Goal: Task Accomplishment & Management: Manage account settings

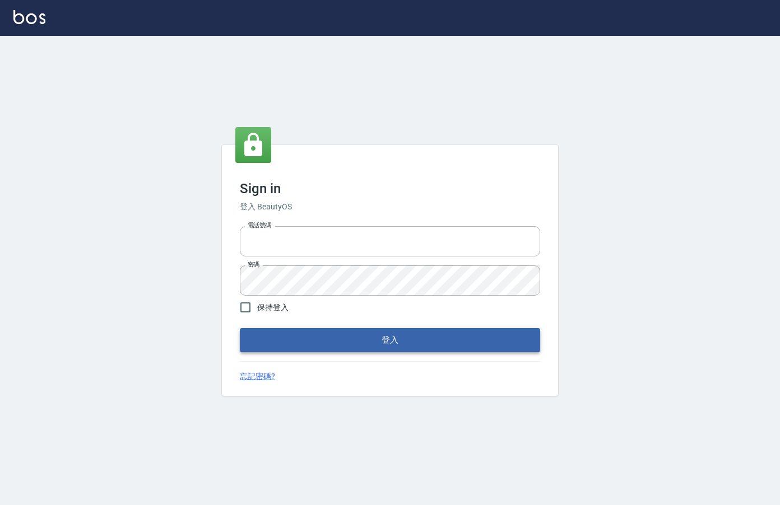
type input "0912850395"
click at [397, 339] on button "登入" at bounding box center [390, 340] width 300 height 24
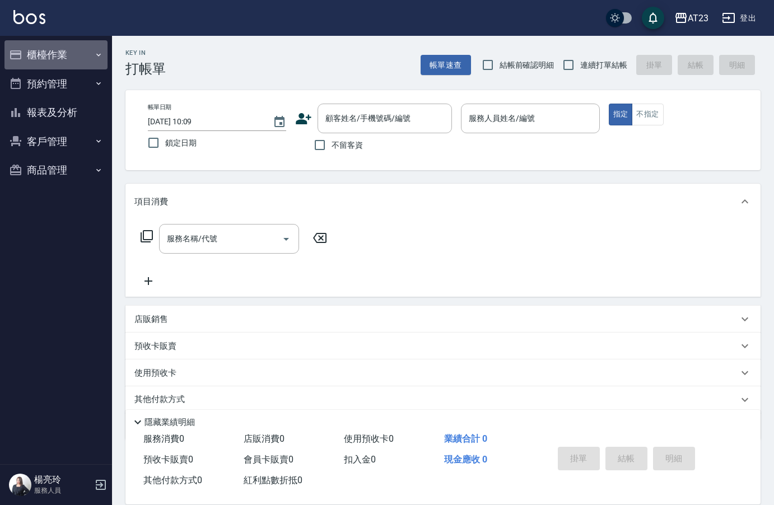
click at [34, 58] on button "櫃檯作業" at bounding box center [55, 54] width 103 height 29
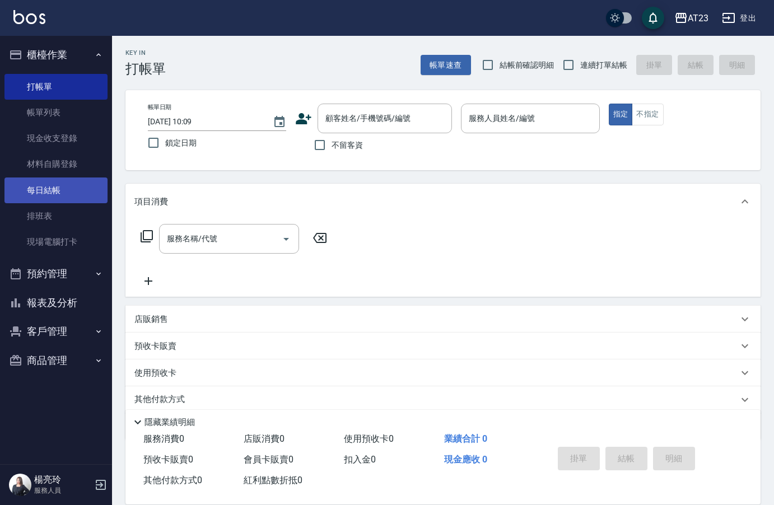
click at [39, 200] on link "每日結帳" at bounding box center [55, 191] width 103 height 26
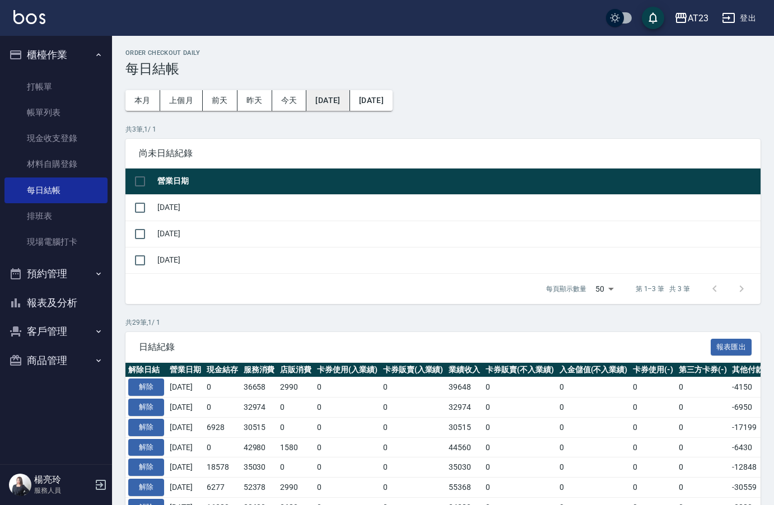
click at [330, 105] on button "[DATE]" at bounding box center [327, 100] width 43 height 21
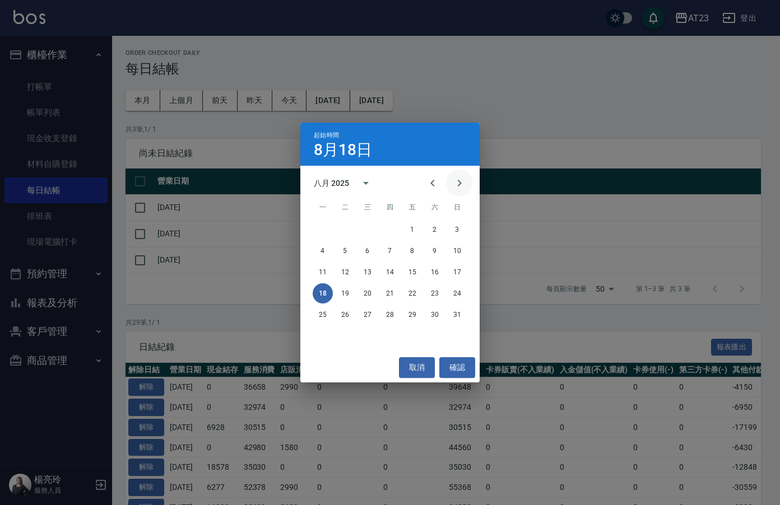
click at [457, 179] on icon "Next month" at bounding box center [459, 182] width 13 height 13
click at [365, 249] on button "10" at bounding box center [367, 251] width 20 height 20
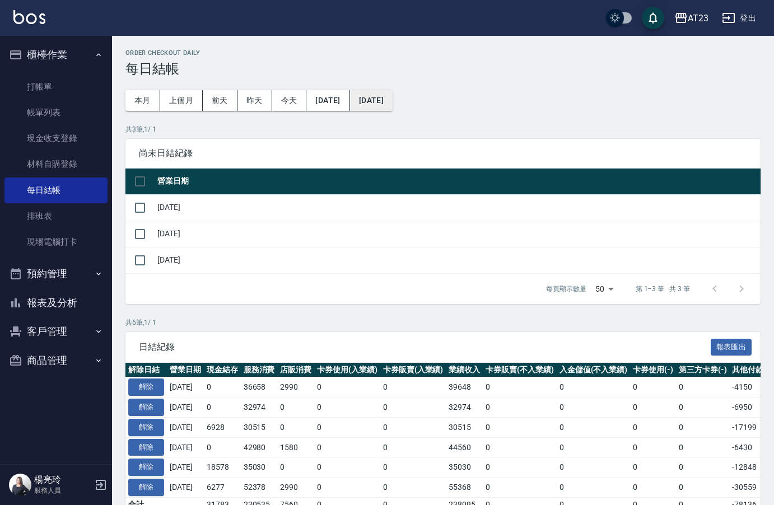
click at [393, 96] on button "[DATE]" at bounding box center [371, 100] width 43 height 21
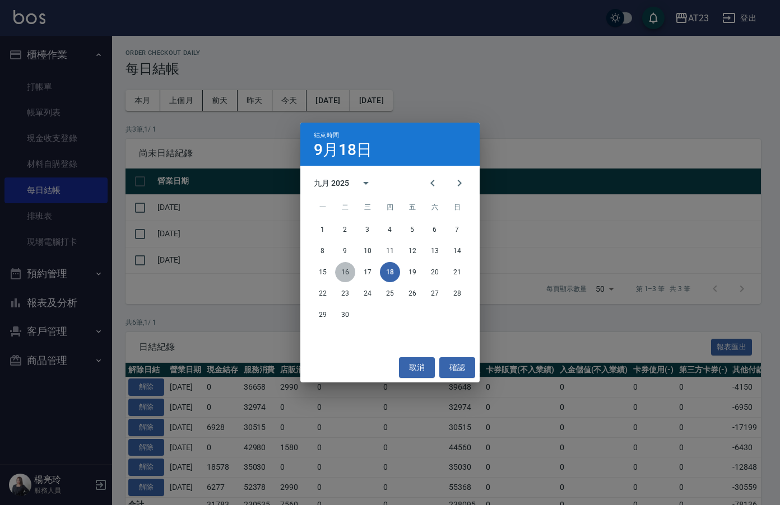
click at [343, 274] on button "16" at bounding box center [345, 272] width 20 height 20
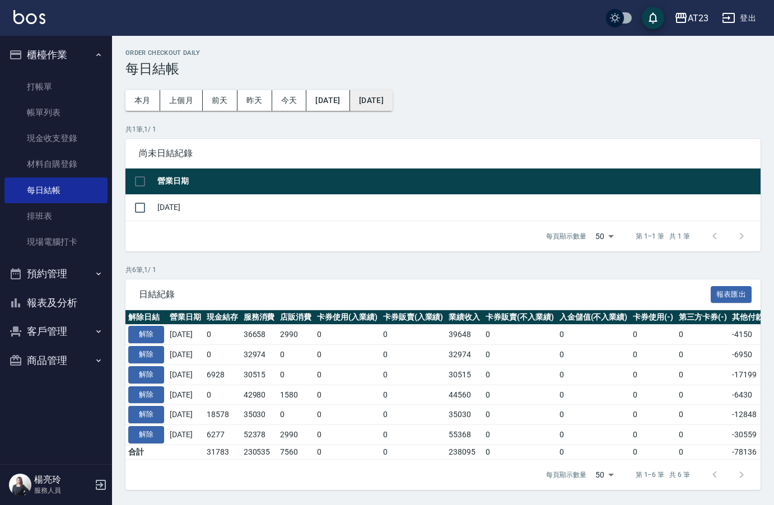
click at [393, 97] on button "[DATE]" at bounding box center [371, 100] width 43 height 21
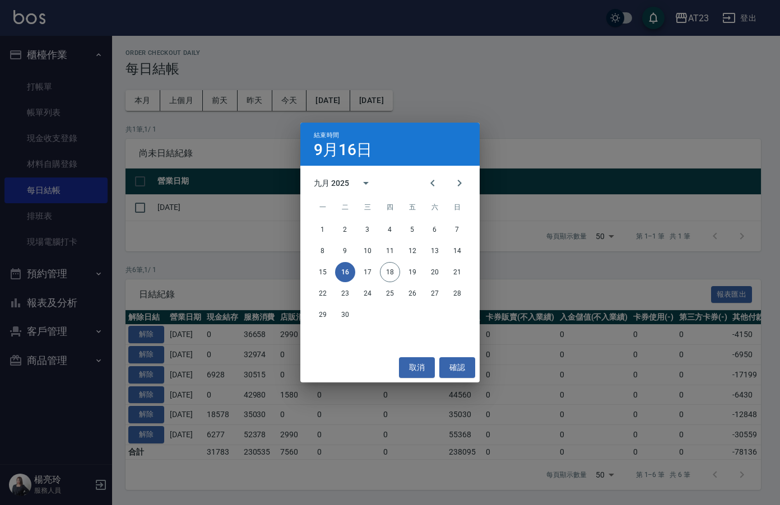
click at [602, 80] on div "結束時間 9月16日 九月 2025 一 二 三 四 五 六 日 1 2 3 4 5 6 7 8 9 10 11 12 13 14 15 16 17 18 1…" at bounding box center [390, 252] width 780 height 505
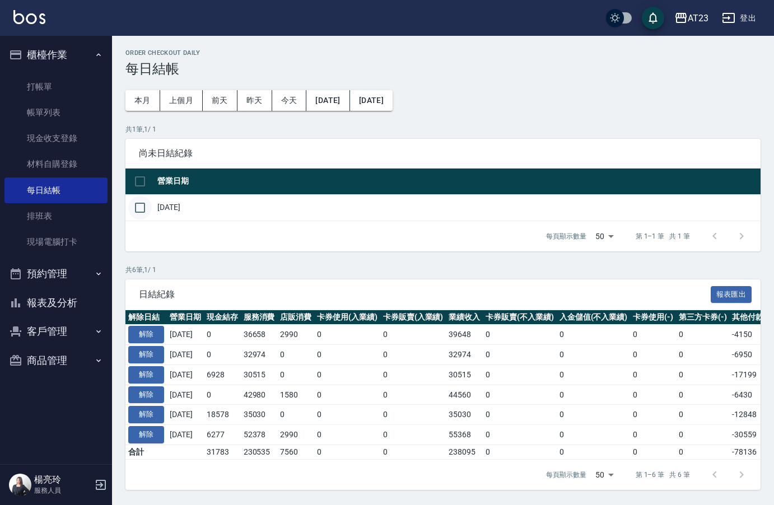
click at [142, 211] on input "checkbox" at bounding box center [140, 208] width 24 height 24
checkbox input "true"
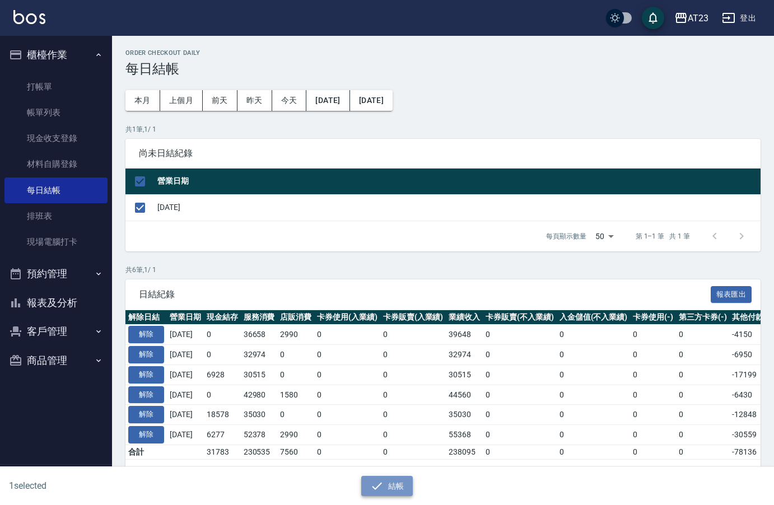
click at [387, 471] on button "結帳" at bounding box center [387, 486] width 52 height 21
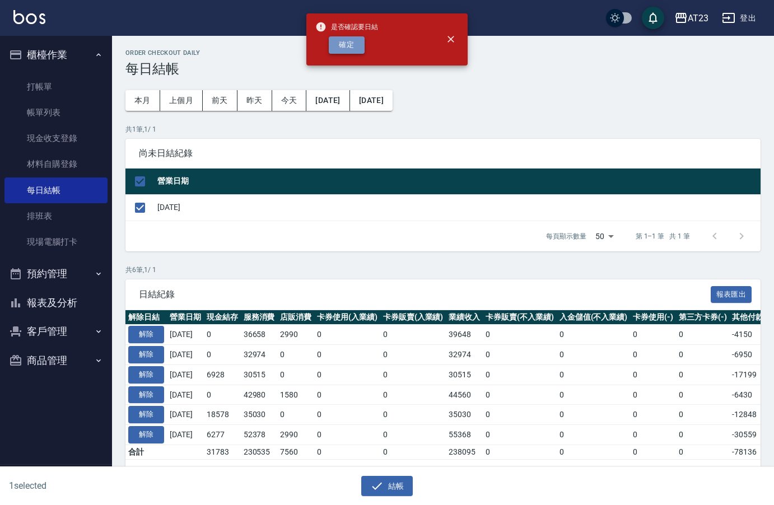
click at [356, 47] on button "確定" at bounding box center [347, 44] width 36 height 17
checkbox input "false"
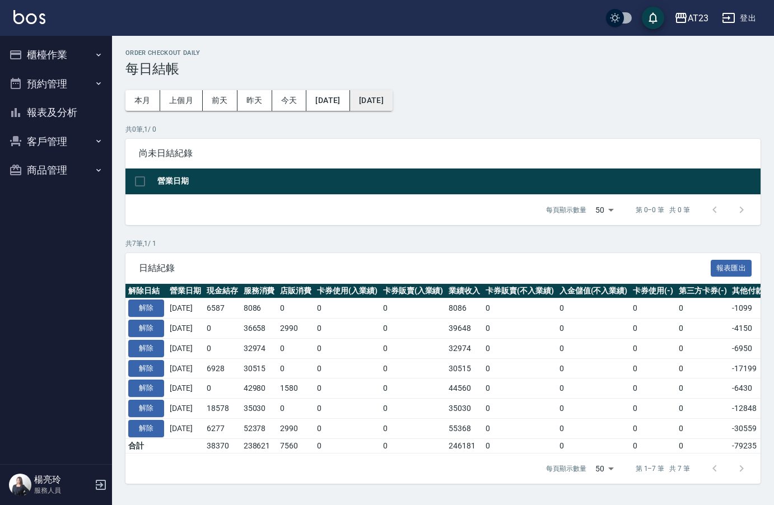
click at [393, 107] on button "[DATE]" at bounding box center [371, 100] width 43 height 21
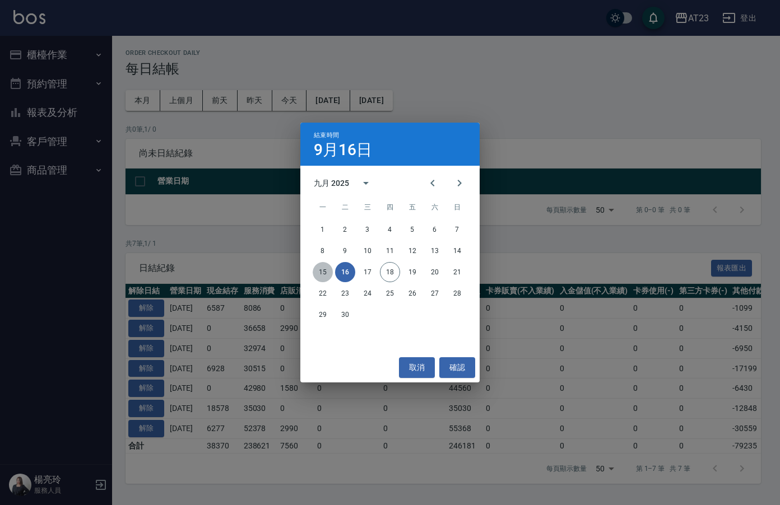
click at [322, 273] on button "15" at bounding box center [323, 272] width 20 height 20
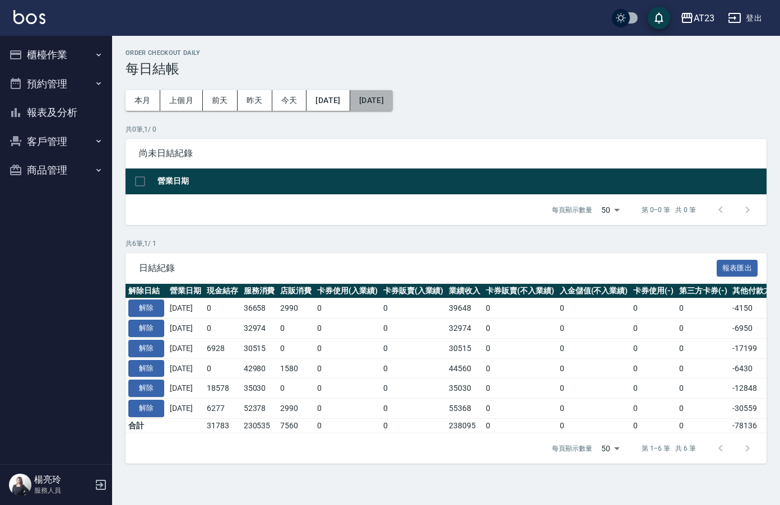
click at [393, 101] on button "[DATE]" at bounding box center [371, 100] width 43 height 21
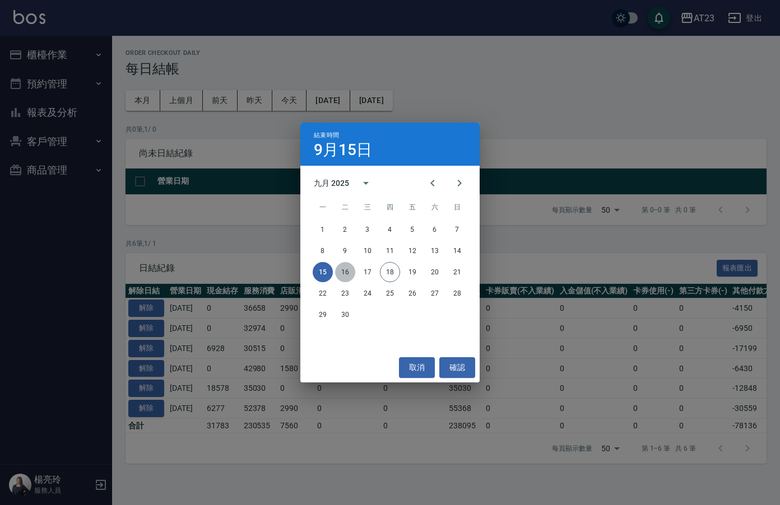
click at [352, 271] on button "16" at bounding box center [345, 272] width 20 height 20
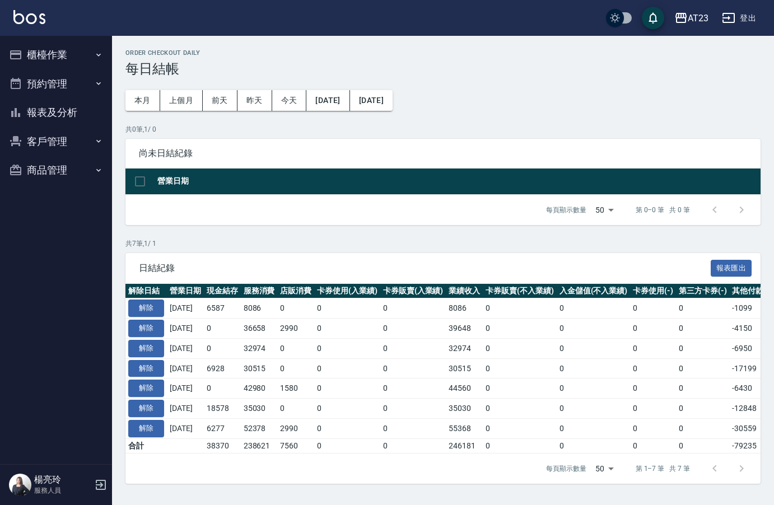
click at [81, 53] on button "櫃檯作業" at bounding box center [55, 54] width 103 height 29
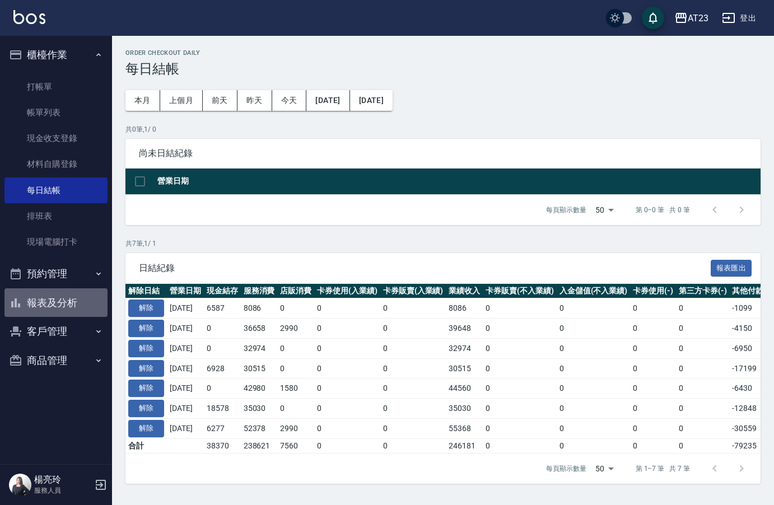
click at [53, 304] on button "報表及分析" at bounding box center [55, 303] width 103 height 29
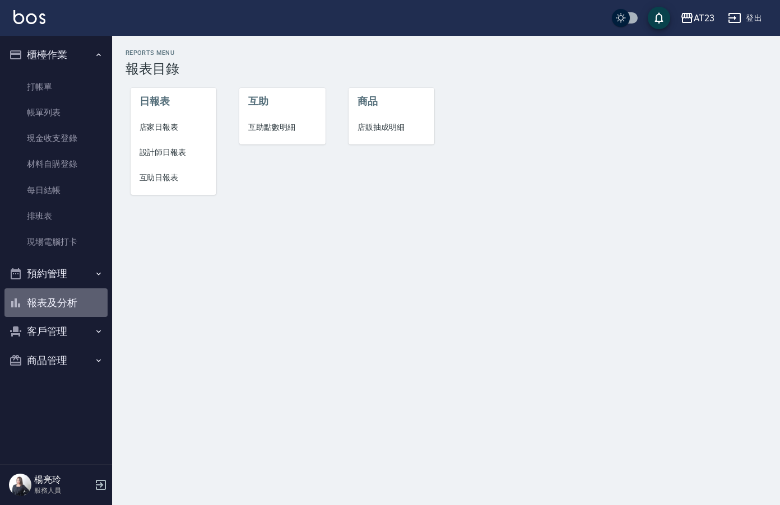
click at [36, 303] on button "報表及分析" at bounding box center [55, 303] width 103 height 29
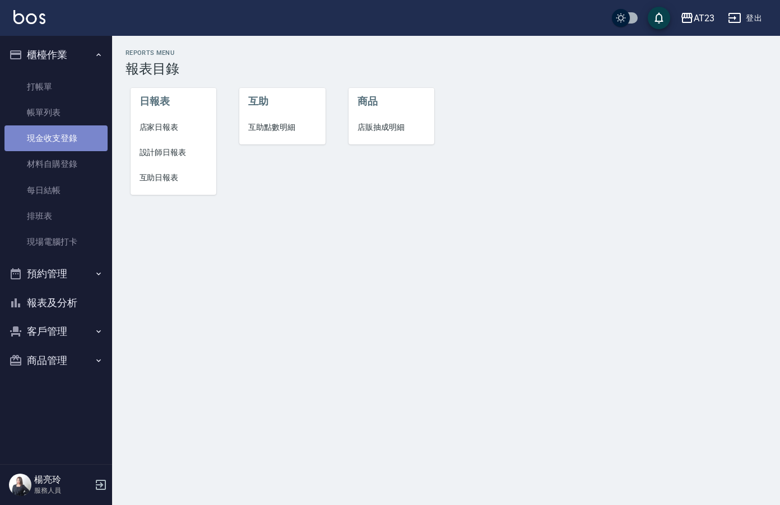
click at [76, 146] on link "現金收支登錄" at bounding box center [55, 138] width 103 height 26
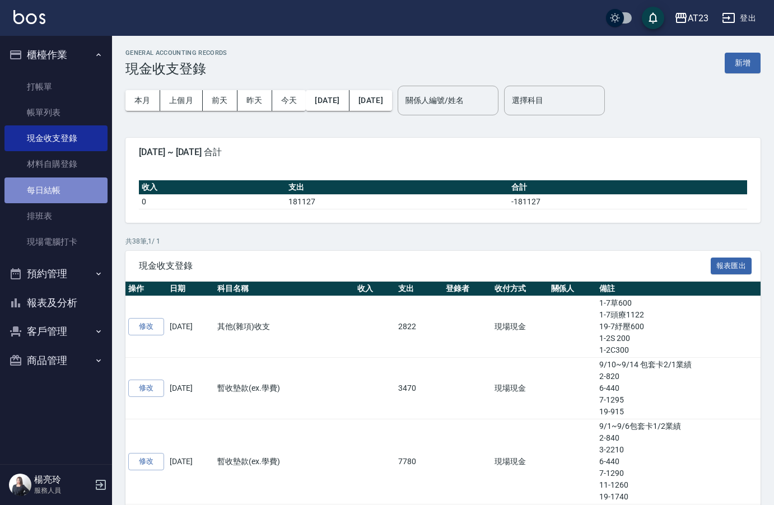
click at [62, 193] on link "每日結帳" at bounding box center [55, 191] width 103 height 26
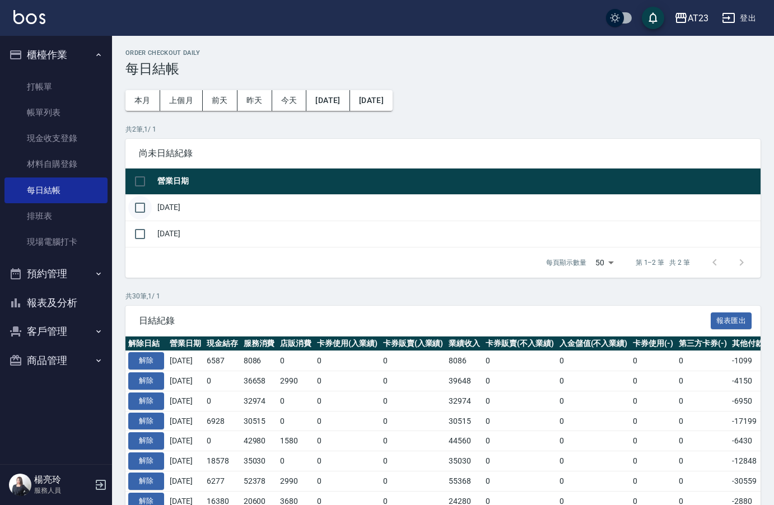
click at [146, 211] on input "checkbox" at bounding box center [140, 208] width 24 height 24
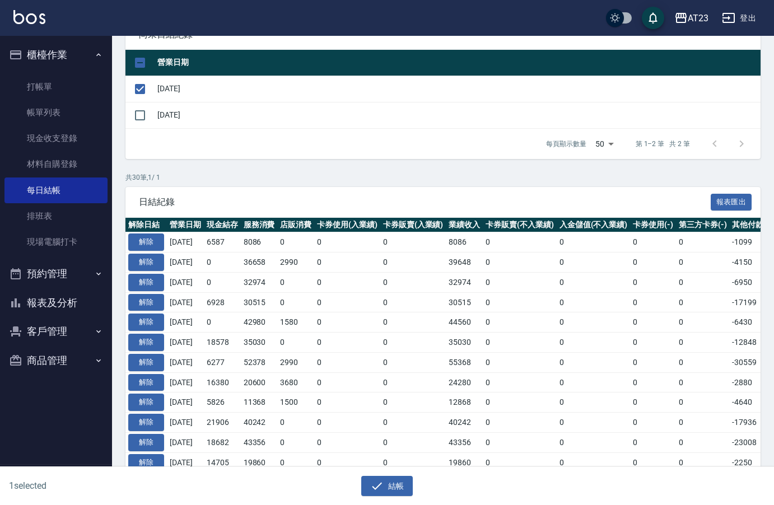
scroll to position [224, 0]
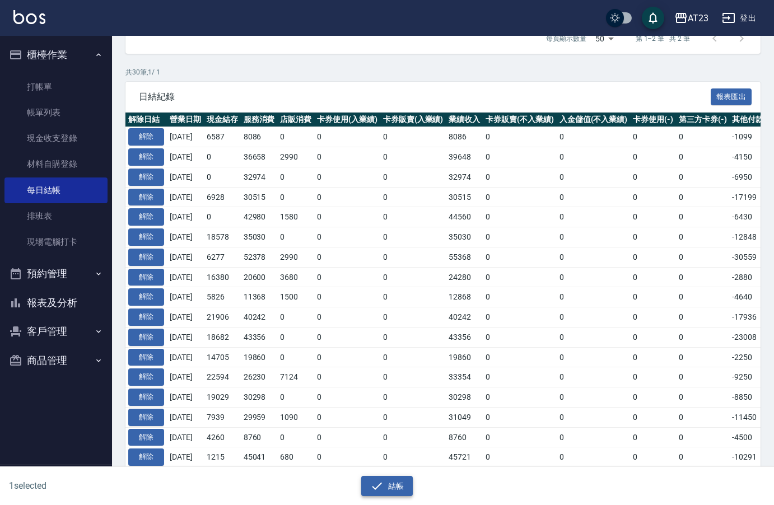
drag, startPoint x: 387, startPoint y: 494, endPoint x: 386, endPoint y: 483, distance: 10.1
click at [387, 492] on button "結帳" at bounding box center [387, 486] width 52 height 21
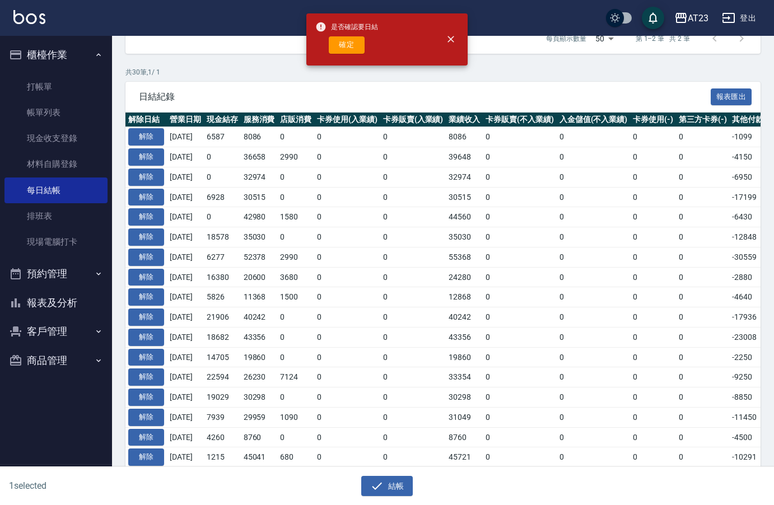
click at [346, 29] on span "是否確認要日結" at bounding box center [346, 26] width 63 height 11
click at [340, 47] on button "確定" at bounding box center [347, 44] width 36 height 17
checkbox input "false"
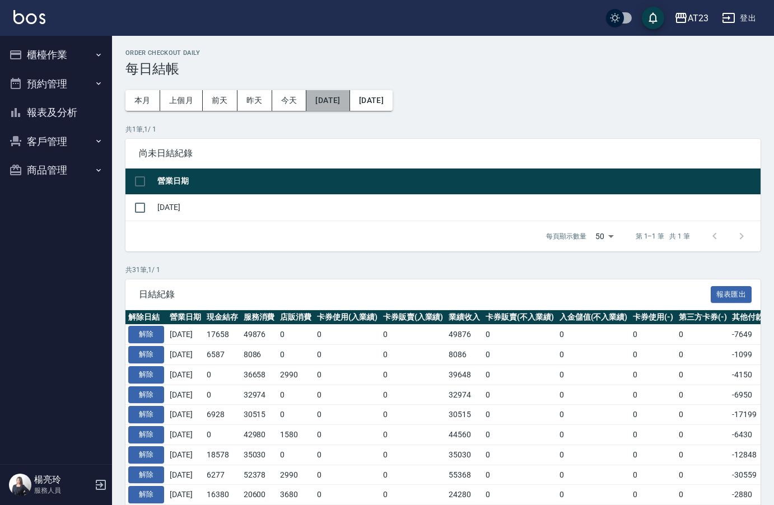
click at [350, 104] on button "[DATE]" at bounding box center [327, 100] width 43 height 21
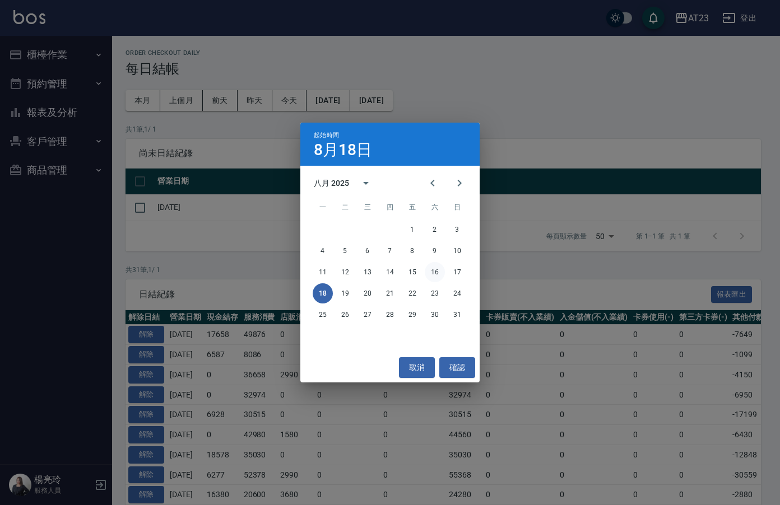
click at [434, 274] on button "16" at bounding box center [435, 272] width 20 height 20
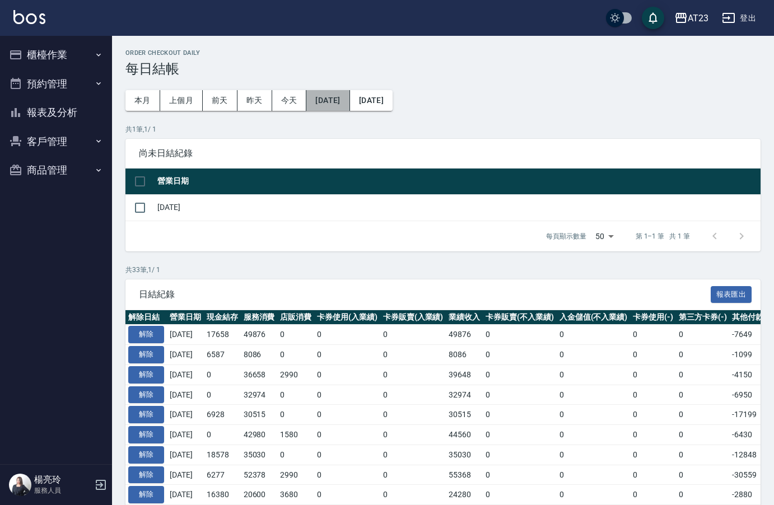
click at [346, 99] on button "2025/08/16" at bounding box center [327, 100] width 43 height 21
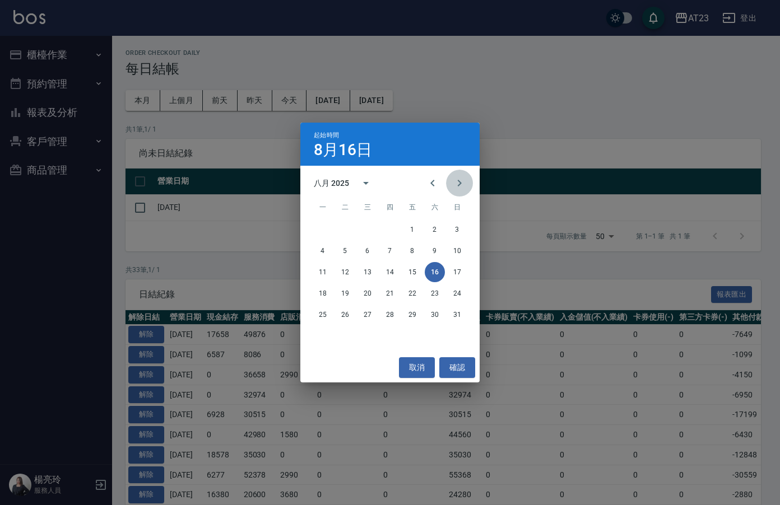
click at [461, 181] on icon "Next month" at bounding box center [459, 182] width 13 height 13
click at [345, 277] on button "16" at bounding box center [345, 272] width 20 height 20
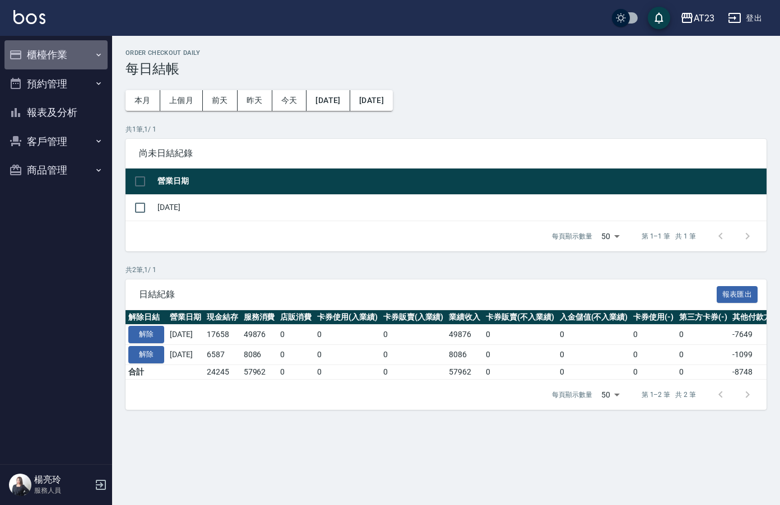
drag, startPoint x: 26, startPoint y: 57, endPoint x: 35, endPoint y: 57, distance: 9.0
click at [24, 58] on button "櫃檯作業" at bounding box center [55, 54] width 103 height 29
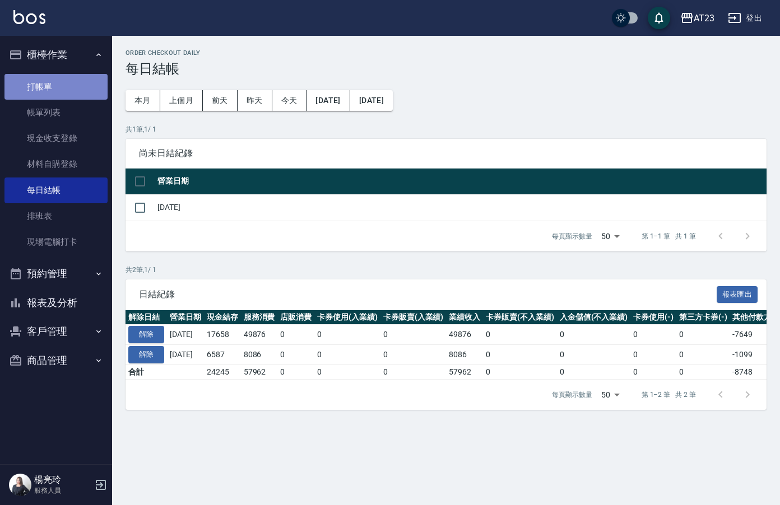
click at [43, 94] on link "打帳單" at bounding box center [55, 87] width 103 height 26
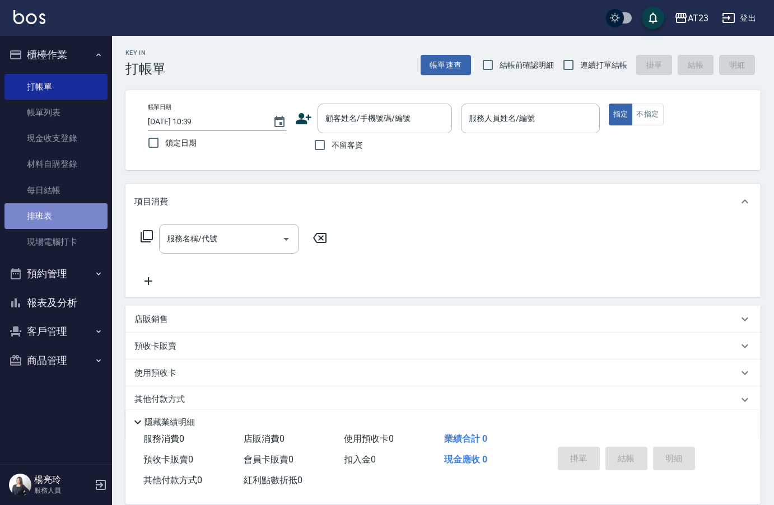
click at [43, 218] on link "排班表" at bounding box center [55, 216] width 103 height 26
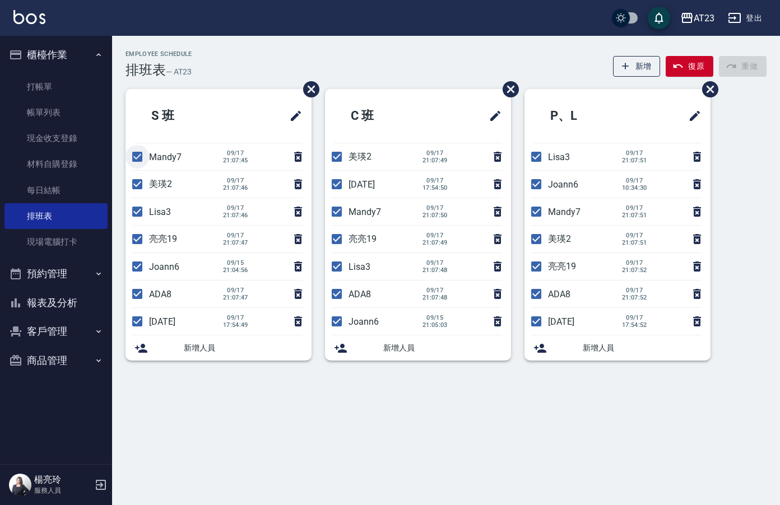
click at [134, 159] on input "checkbox" at bounding box center [137, 157] width 24 height 24
checkbox input "false"
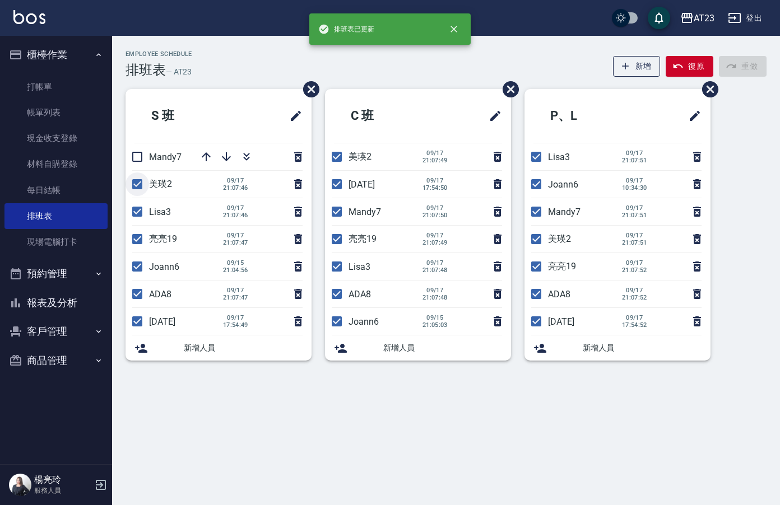
click at [134, 185] on input "checkbox" at bounding box center [137, 185] width 24 height 24
checkbox input "false"
click at [137, 215] on input "checkbox" at bounding box center [137, 212] width 24 height 24
checkbox input "false"
click at [135, 244] on input "checkbox" at bounding box center [137, 239] width 24 height 24
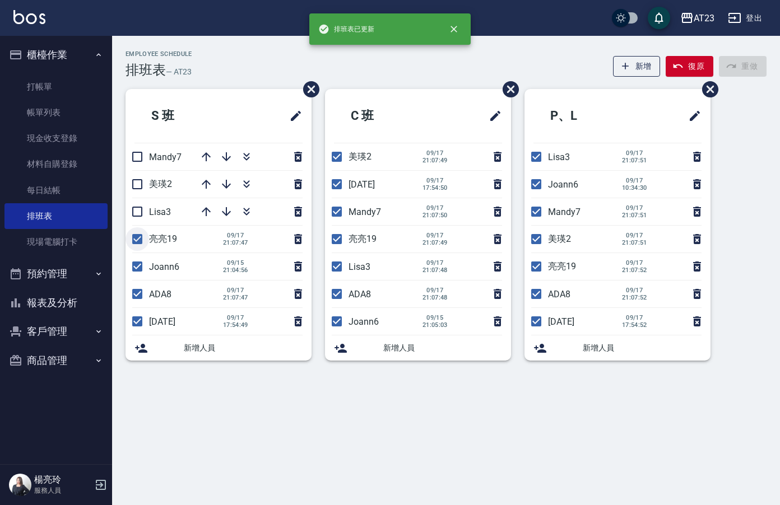
checkbox input "false"
click at [136, 300] on input "checkbox" at bounding box center [137, 294] width 24 height 24
checkbox input "false"
click at [138, 323] on input "checkbox" at bounding box center [137, 322] width 24 height 24
checkbox input "false"
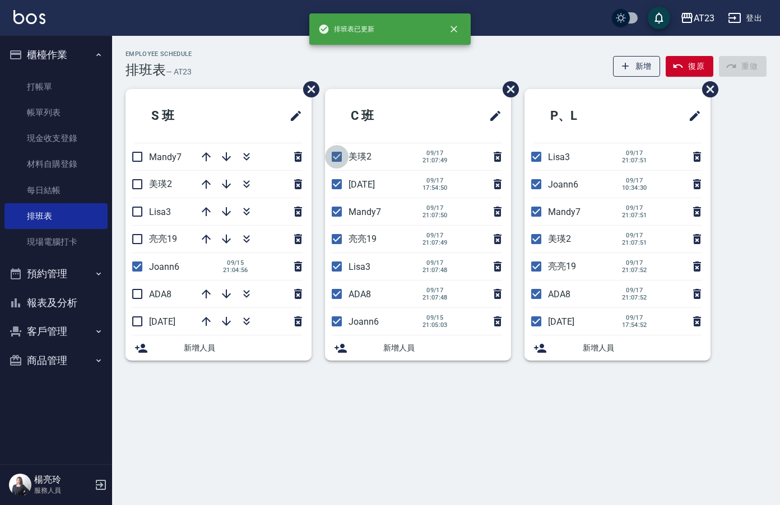
drag, startPoint x: 345, startPoint y: 168, endPoint x: 337, endPoint y: 185, distance: 19.1
click at [344, 168] on input "checkbox" at bounding box center [337, 157] width 24 height 24
checkbox input "false"
click at [334, 188] on input "checkbox" at bounding box center [337, 185] width 24 height 24
checkbox input "false"
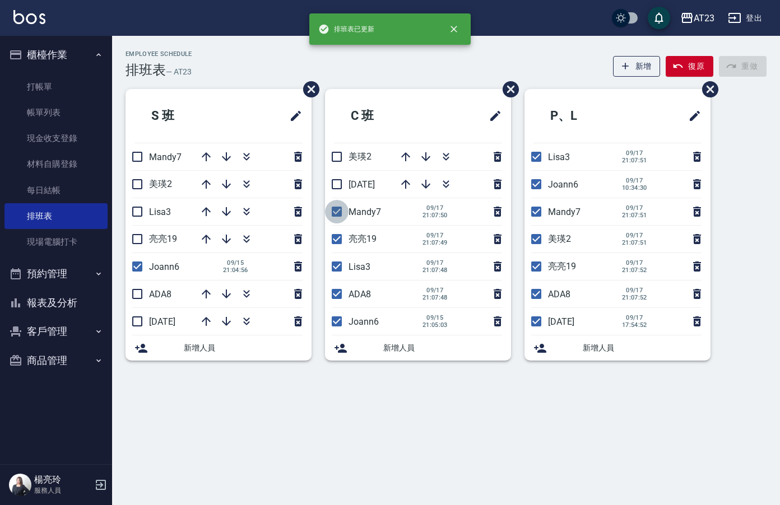
click at [334, 219] on input "checkbox" at bounding box center [337, 212] width 24 height 24
checkbox input "false"
click at [333, 241] on input "checkbox" at bounding box center [337, 239] width 24 height 24
checkbox input "false"
click at [334, 269] on input "checkbox" at bounding box center [337, 267] width 24 height 24
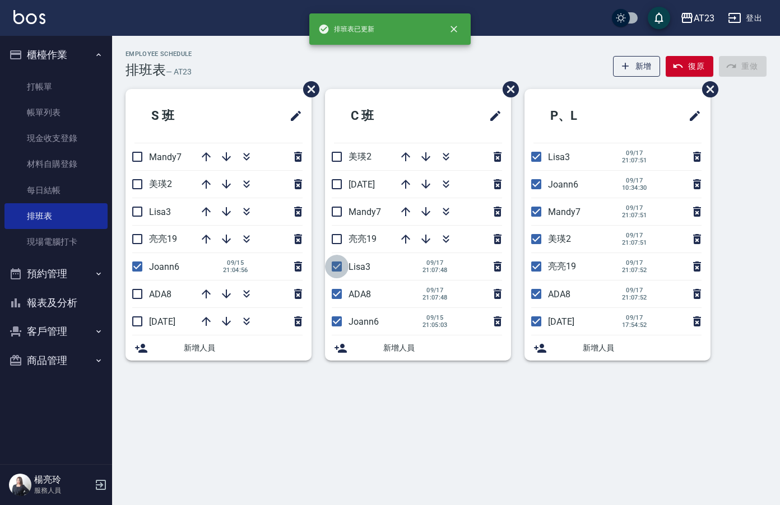
checkbox input "false"
click at [340, 299] on input "checkbox" at bounding box center [337, 294] width 24 height 24
checkbox input "false"
click at [540, 164] on input "checkbox" at bounding box center [536, 157] width 24 height 24
checkbox input "false"
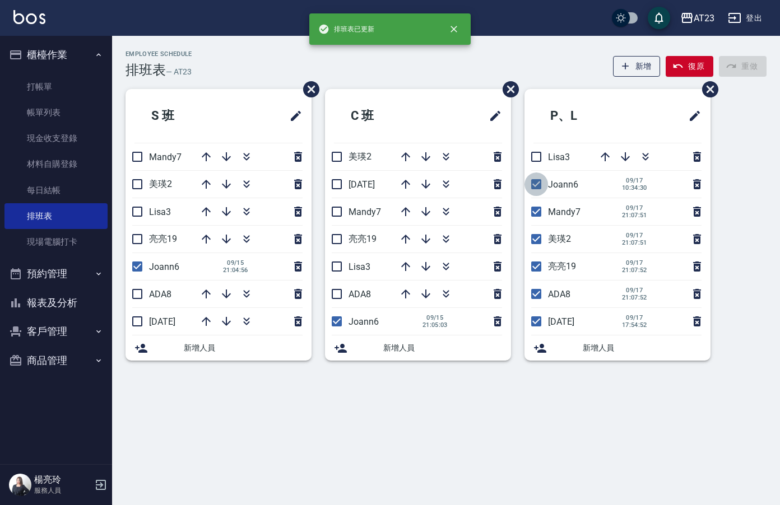
click at [538, 188] on input "checkbox" at bounding box center [536, 185] width 24 height 24
click at [537, 185] on input "checkbox" at bounding box center [536, 185] width 24 height 24
checkbox input "true"
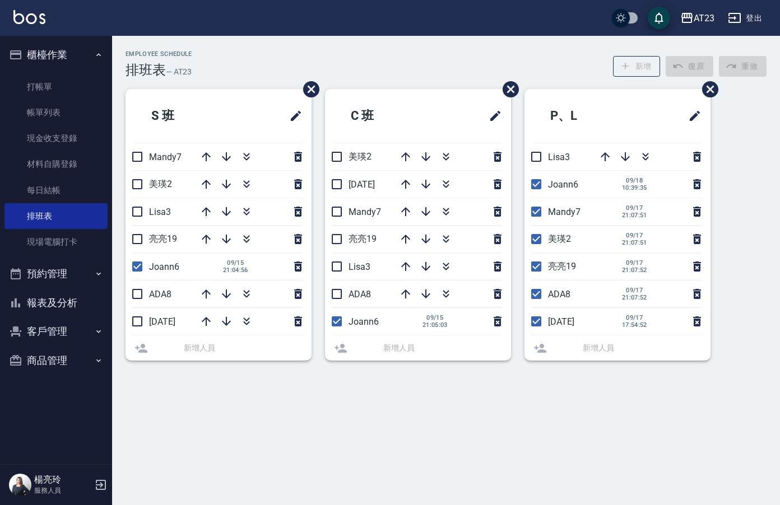
click at [538, 211] on input "checkbox" at bounding box center [536, 212] width 24 height 24
checkbox input "false"
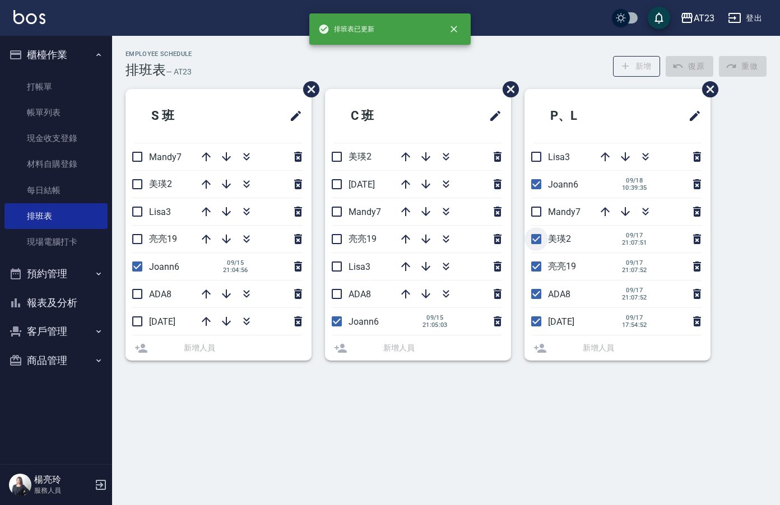
click at [535, 238] on li "美瑛2 09/17 21:07:51" at bounding box center [617, 239] width 186 height 27
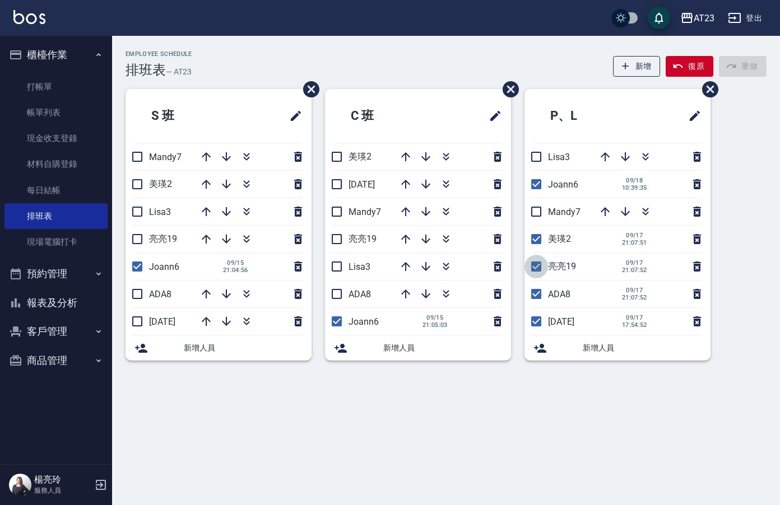
drag, startPoint x: 535, startPoint y: 266, endPoint x: 538, endPoint y: 279, distance: 13.9
click at [535, 267] on input "checkbox" at bounding box center [536, 267] width 24 height 24
checkbox input "false"
click at [538, 296] on input "checkbox" at bounding box center [536, 294] width 24 height 24
checkbox input "false"
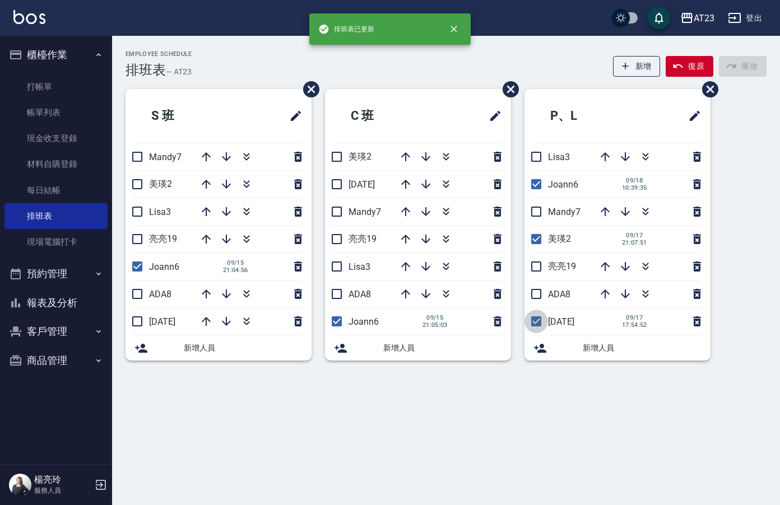
drag, startPoint x: 537, startPoint y: 319, endPoint x: 543, endPoint y: 277, distance: 43.1
click at [537, 319] on input "checkbox" at bounding box center [536, 322] width 24 height 24
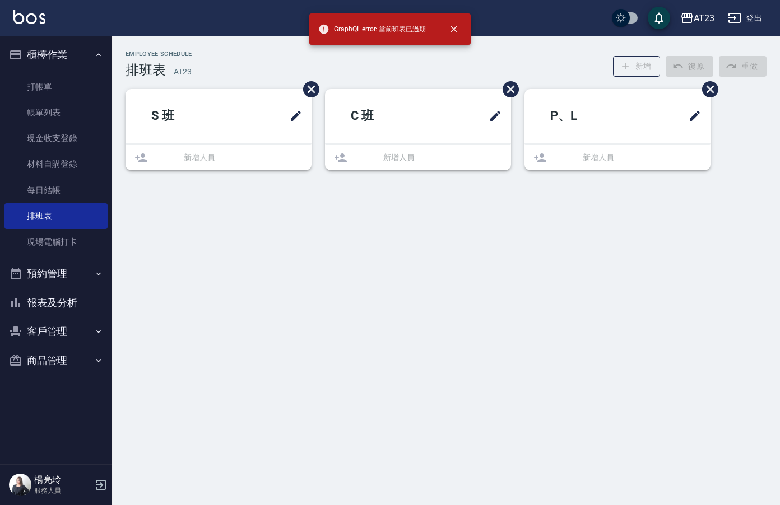
click at [538, 241] on div "Employee Schedule 排班表 — AT23 新增 復原 重做 S 班 新增人員 C 班 新增人員 P、L 新增人員" at bounding box center [390, 252] width 780 height 505
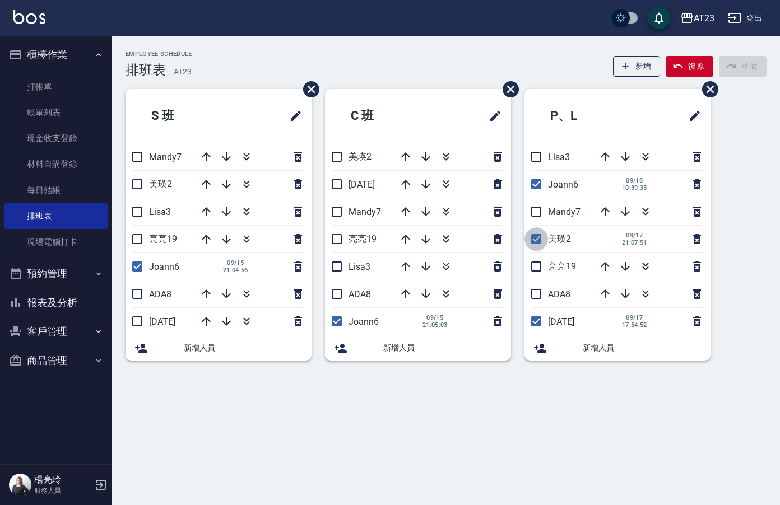
click at [536, 245] on input "checkbox" at bounding box center [536, 239] width 24 height 24
checkbox input "false"
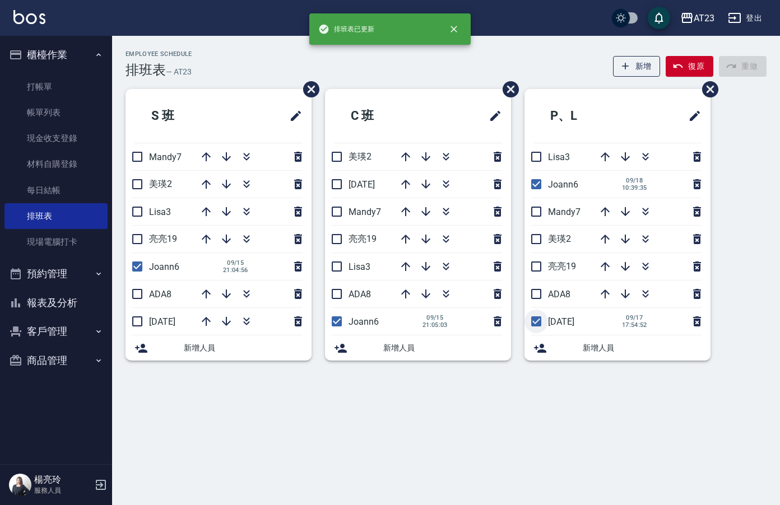
click at [540, 311] on input "checkbox" at bounding box center [536, 322] width 24 height 24
checkbox input "false"
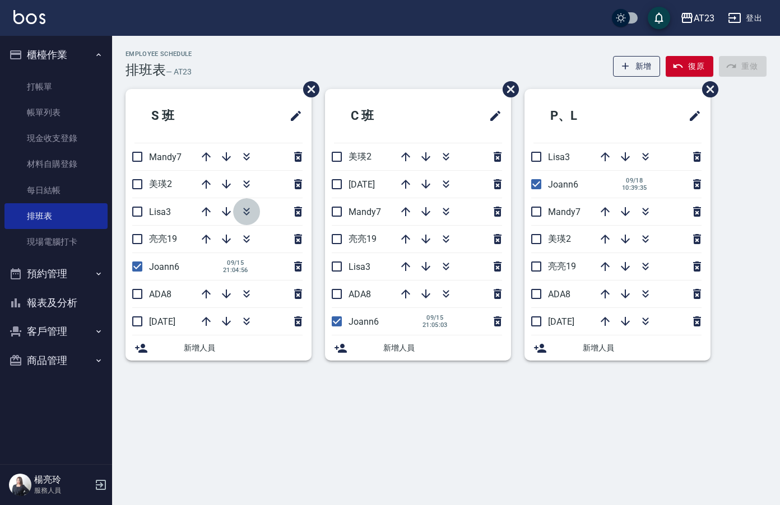
click at [250, 217] on icon "button" at bounding box center [246, 211] width 13 height 13
